Goal: Task Accomplishment & Management: Manage account settings

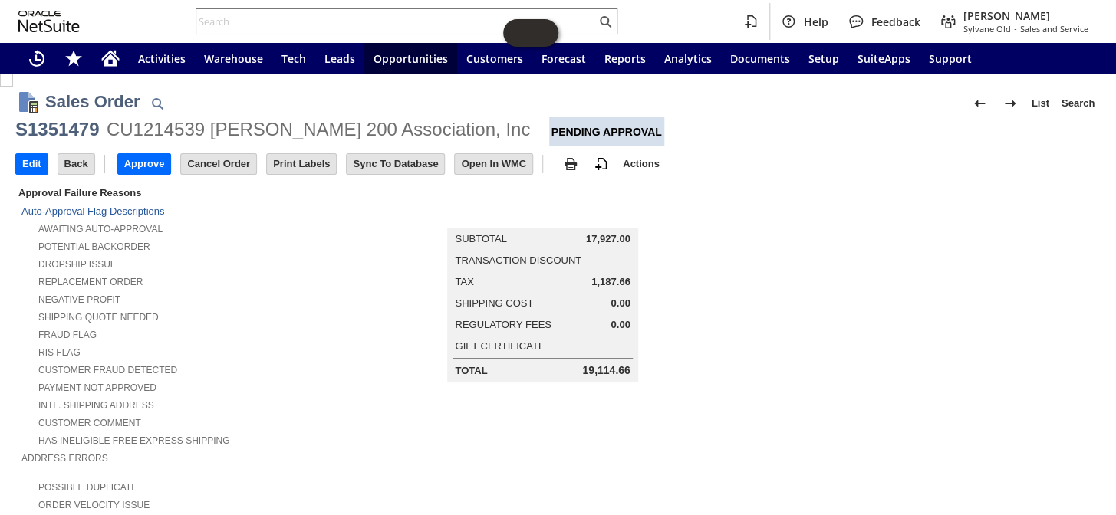
drag, startPoint x: 498, startPoint y: 126, endPoint x: 17, endPoint y: 133, distance: 480.9
click at [17, 133] on div "S1351479 CU1214539 Winston Towers 200 Association, Inc Pending Approval" at bounding box center [557, 131] width 1085 height 29
copy div "S1351479 CU1214539 Winston Towers 200 Association, Inc"
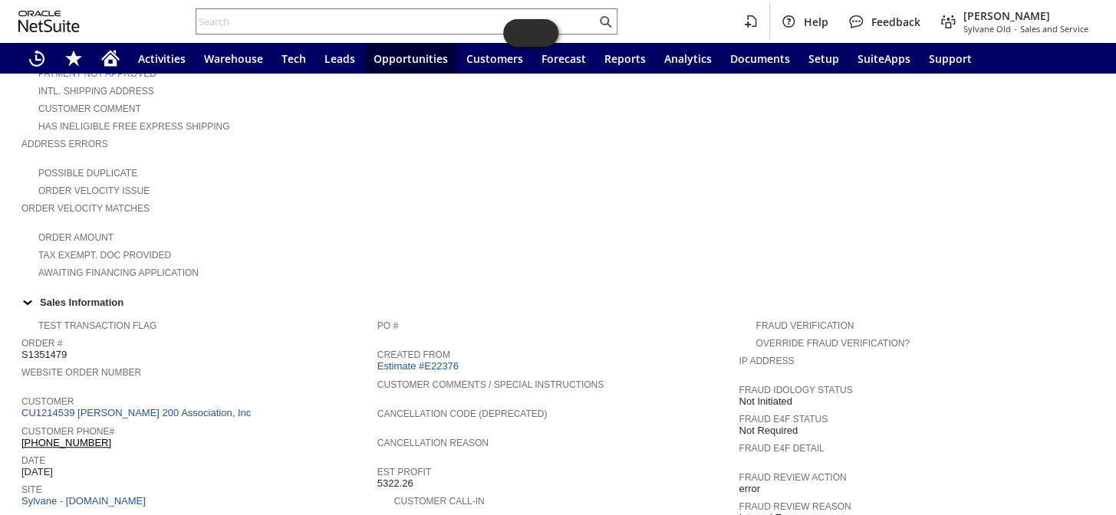
scroll to position [488, 0]
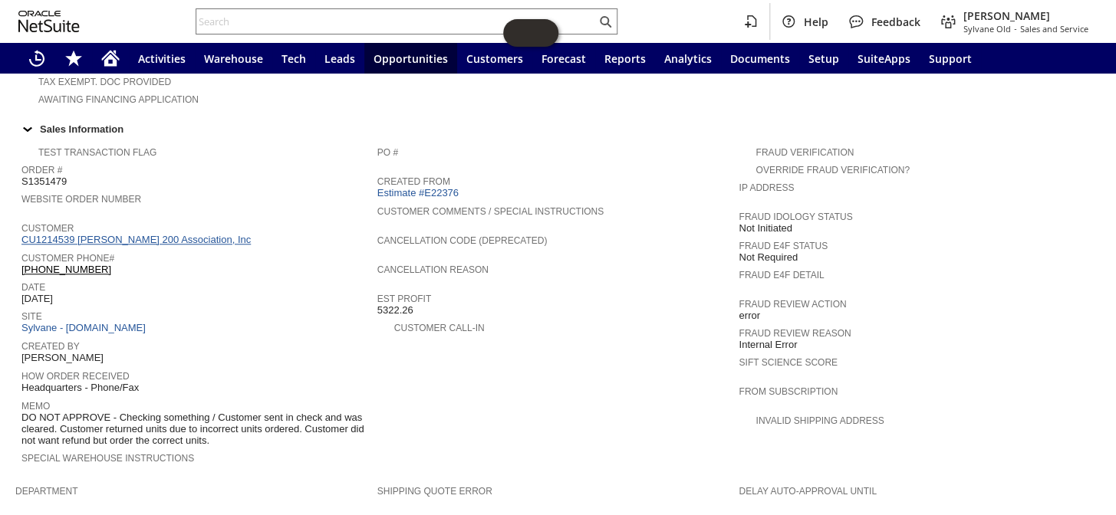
click at [106, 234] on link "CU1214539 [PERSON_NAME] 200 Association, Inc" at bounding box center [137, 240] width 233 height 12
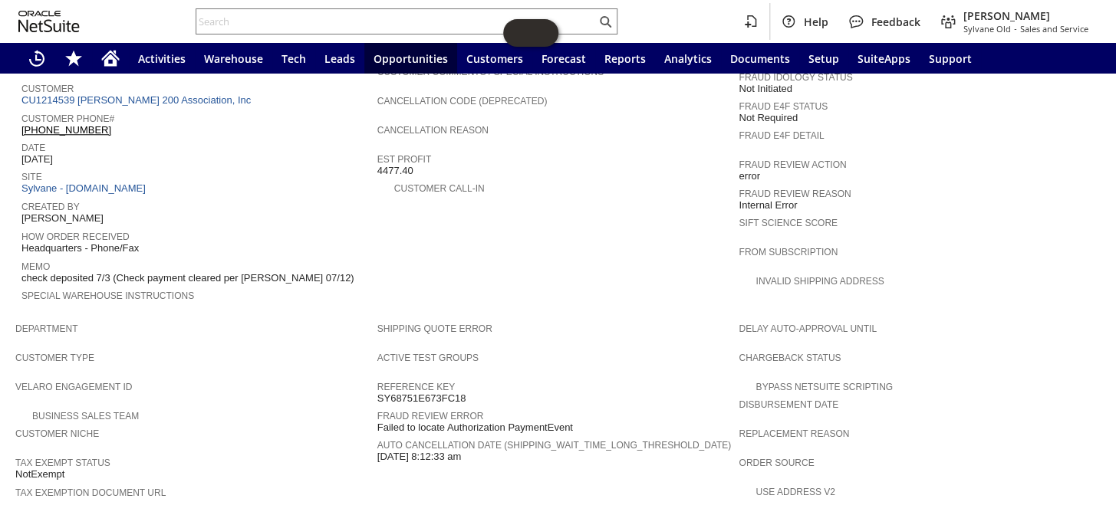
scroll to position [862, 0]
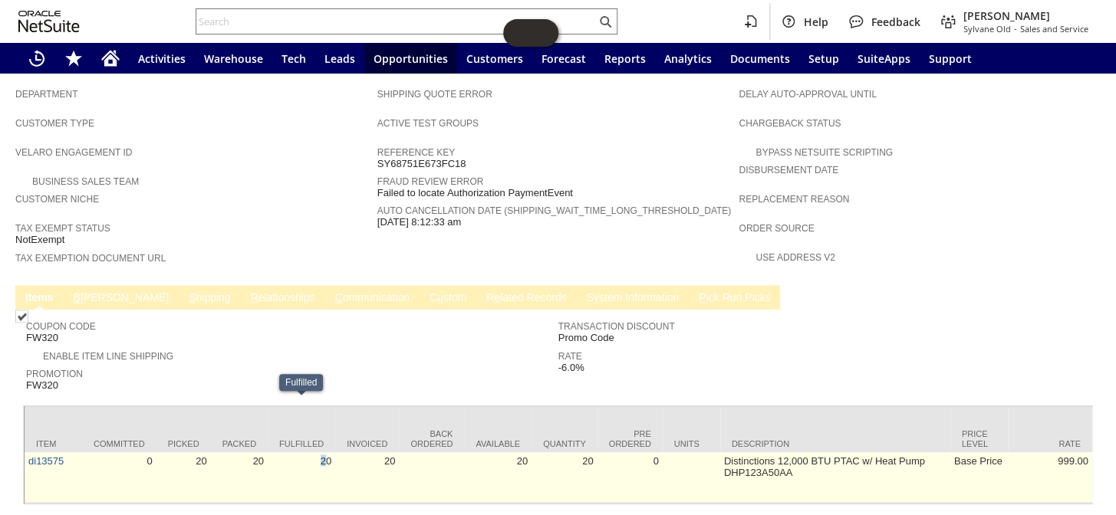
drag, startPoint x: 279, startPoint y: 447, endPoint x: 328, endPoint y: 445, distance: 49.1
click at [328, 452] on td "20" at bounding box center [301, 477] width 67 height 51
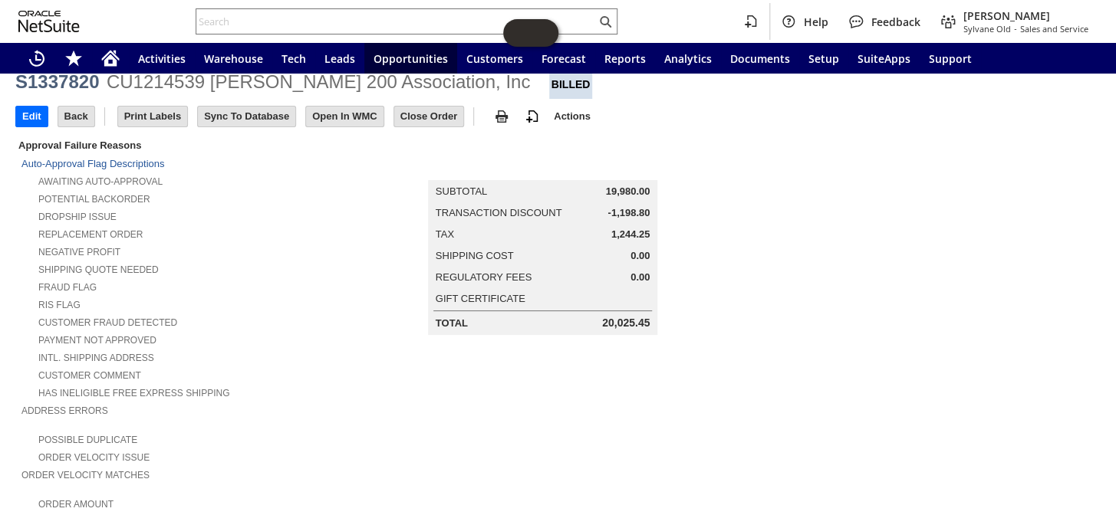
scroll to position [0, 0]
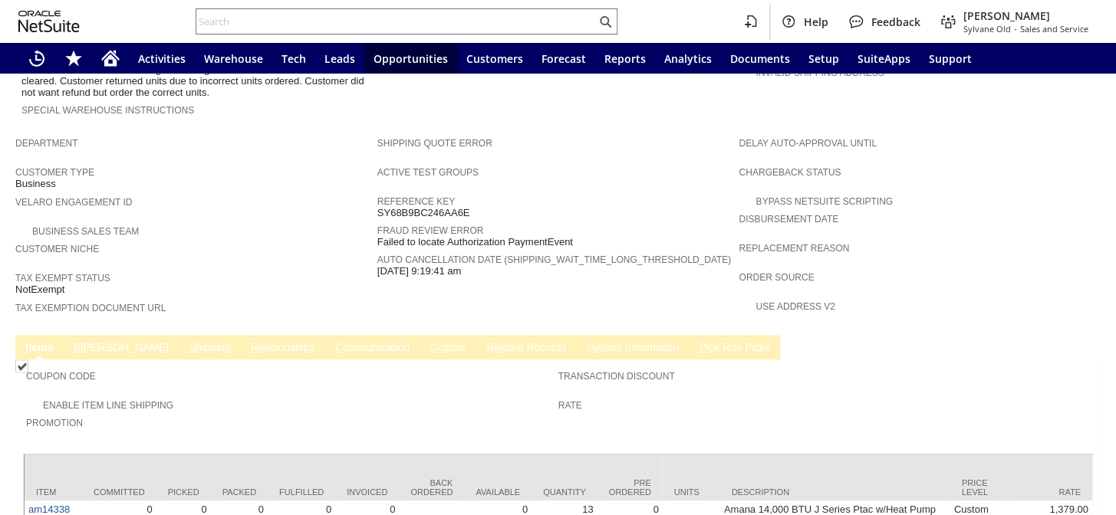
scroll to position [896, 0]
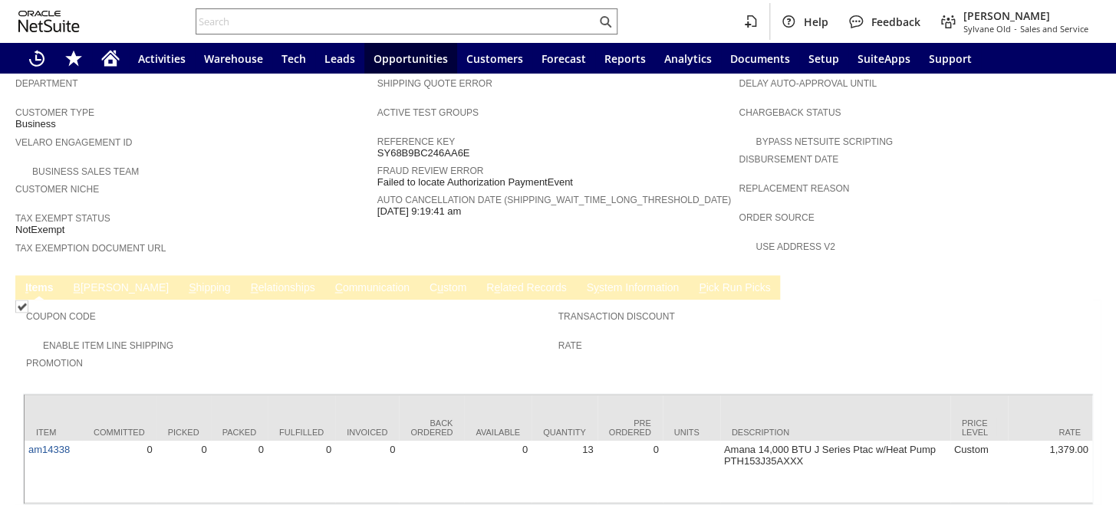
click at [88, 275] on td "B illing" at bounding box center [121, 287] width 115 height 25
click at [88, 281] on link "B illing" at bounding box center [121, 288] width 103 height 15
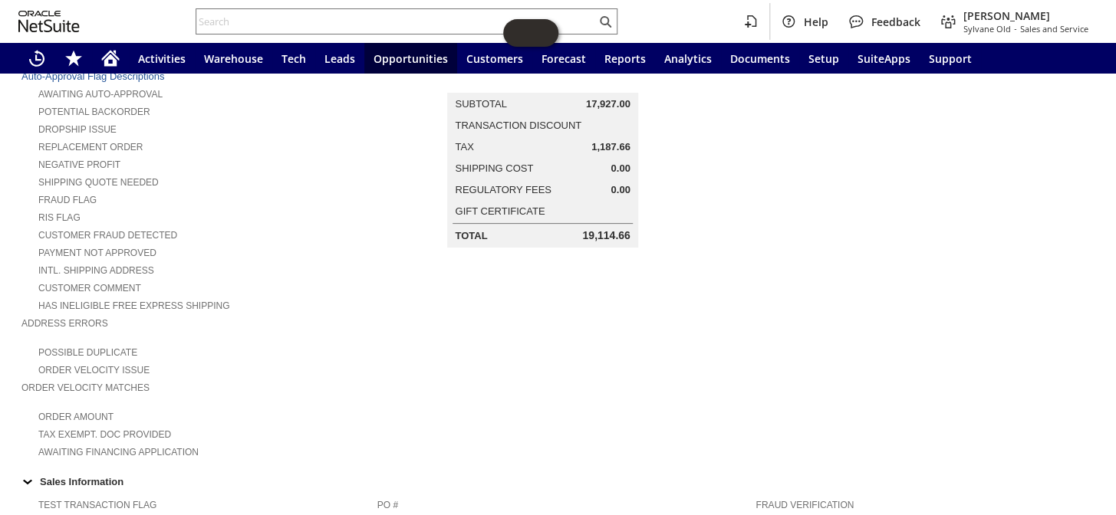
scroll to position [348, 0]
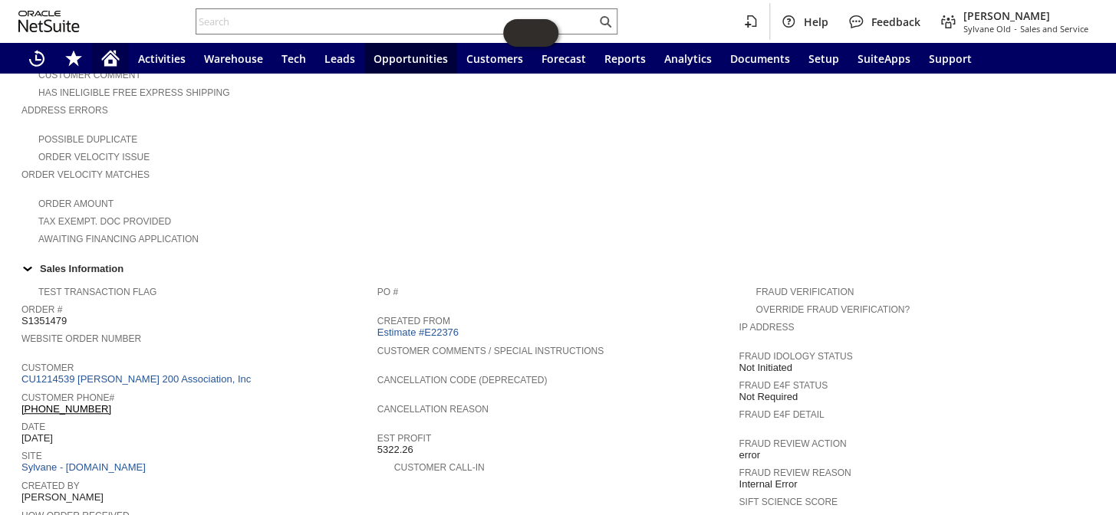
click at [100, 65] on div "Home" at bounding box center [110, 58] width 37 height 31
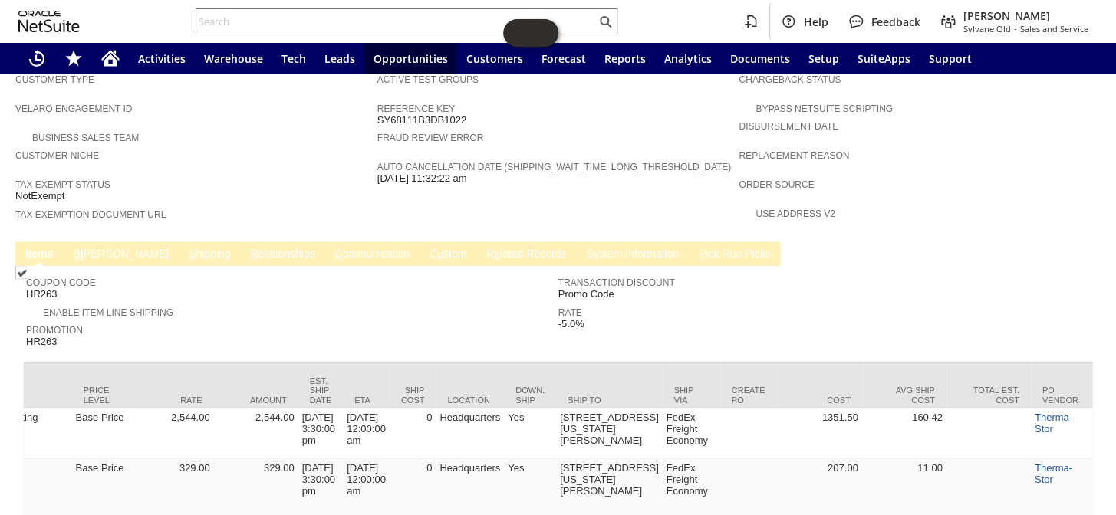
scroll to position [0, 8]
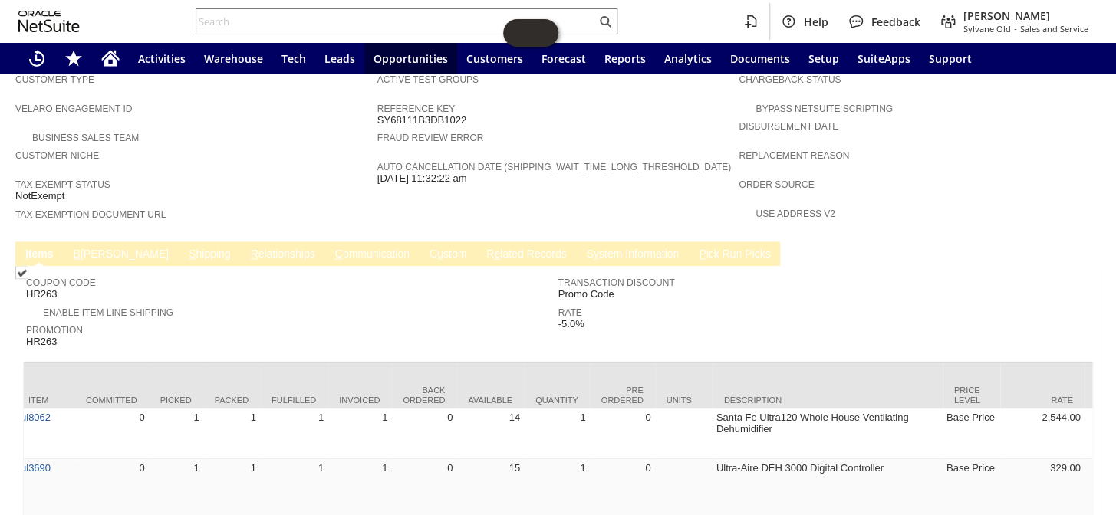
click at [331, 248] on link "C ommunication" at bounding box center [372, 255] width 82 height 15
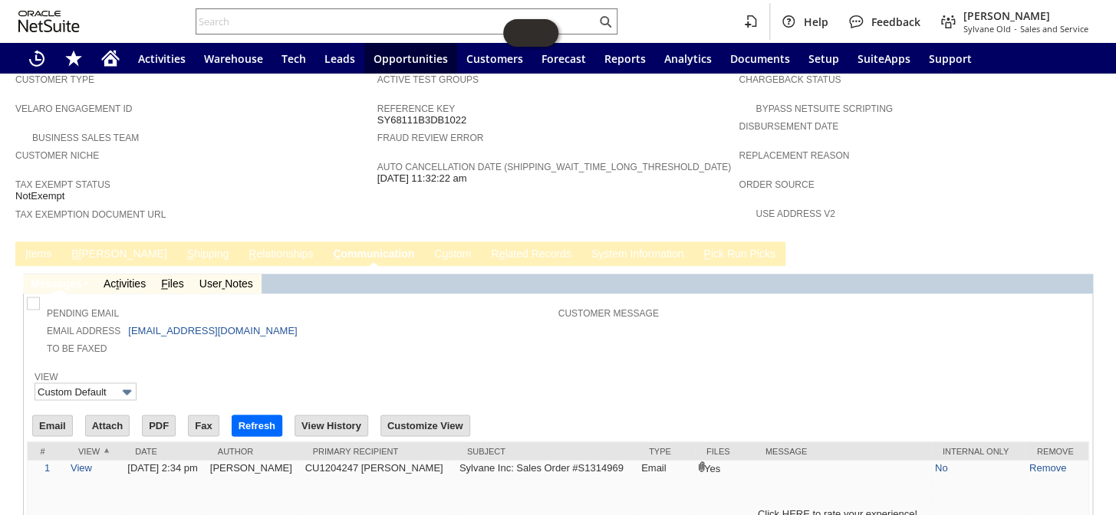
scroll to position [974, 0]
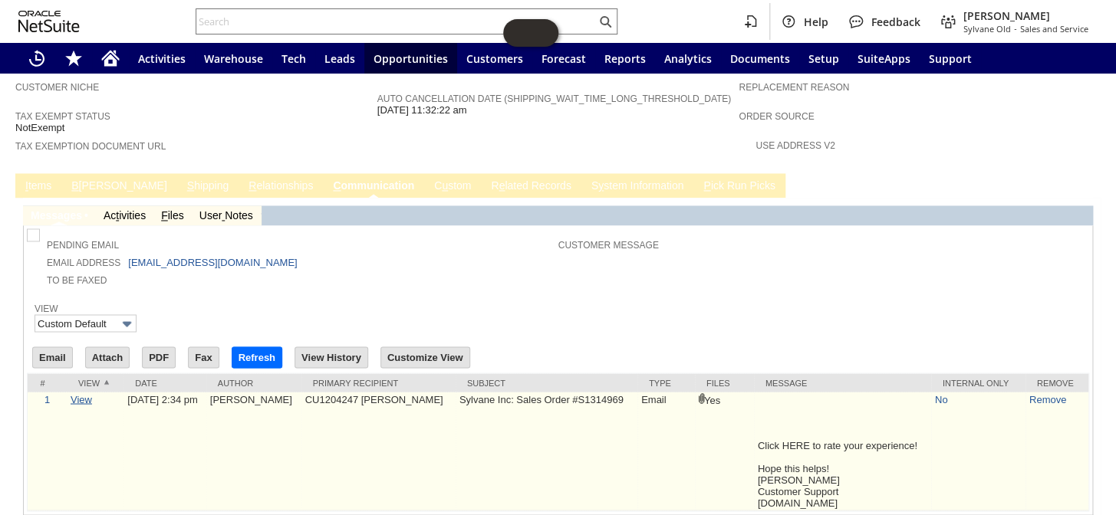
click at [77, 393] on link "View" at bounding box center [81, 399] width 21 height 12
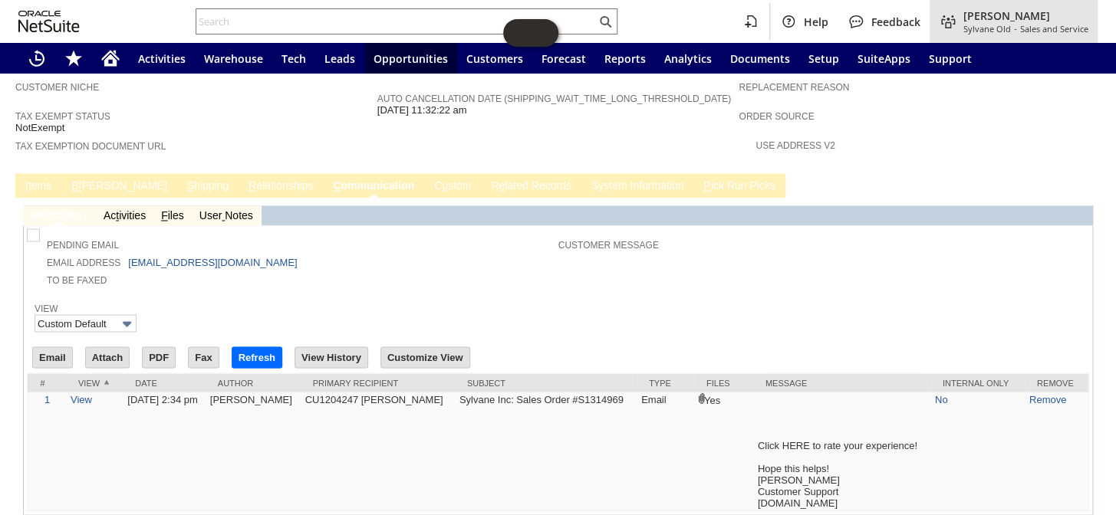
click at [981, 16] on span "[PERSON_NAME]" at bounding box center [1025, 15] width 125 height 15
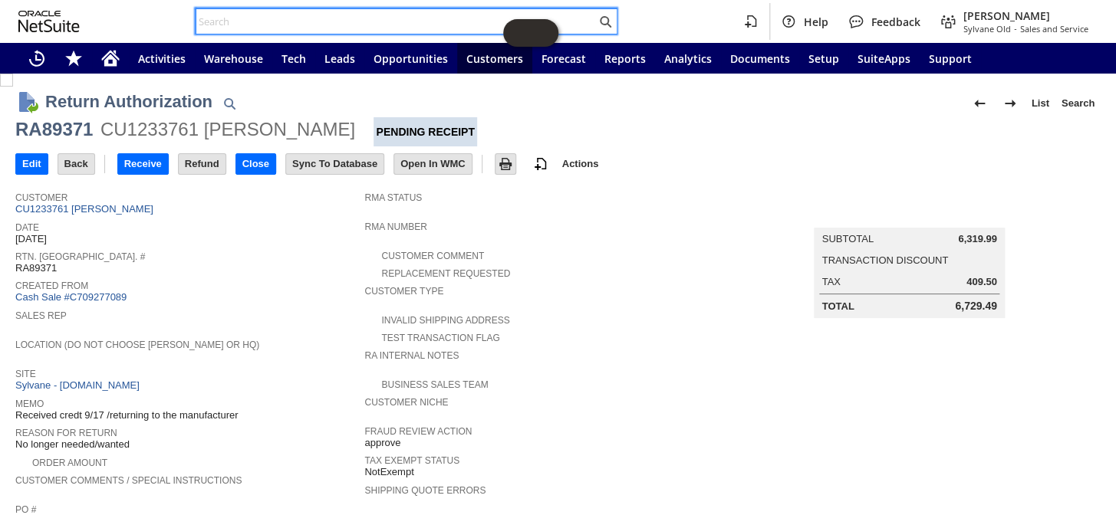
click at [275, 16] on input "text" at bounding box center [396, 21] width 400 height 18
paste input "RA89371"
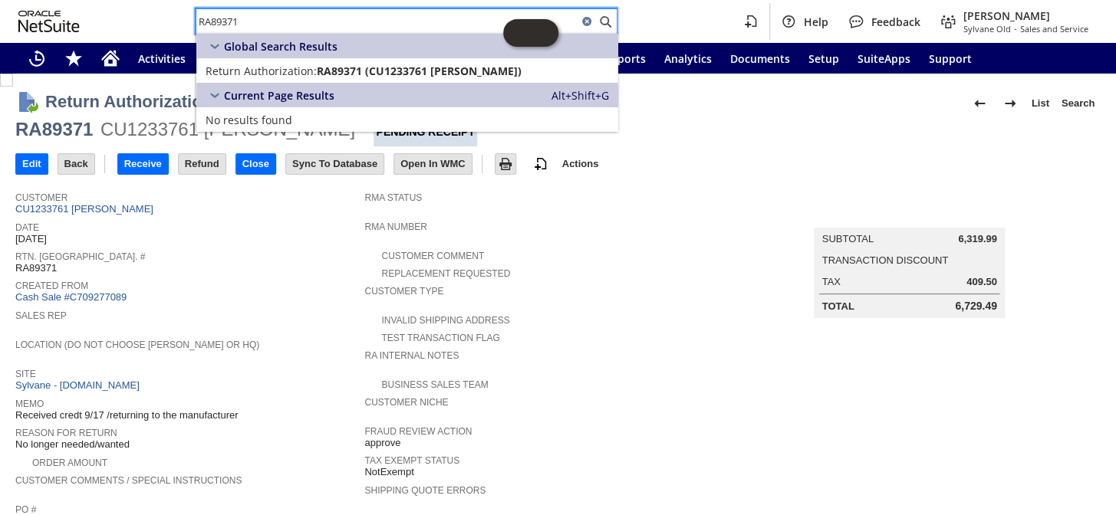
type input "RA89371"
